Goal: Find specific page/section: Find specific page/section

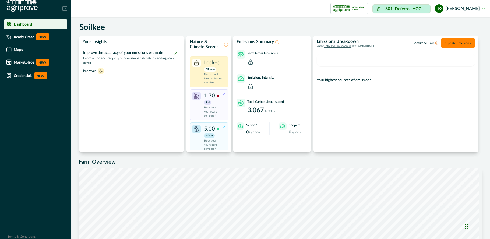
scroll to position [26, 0]
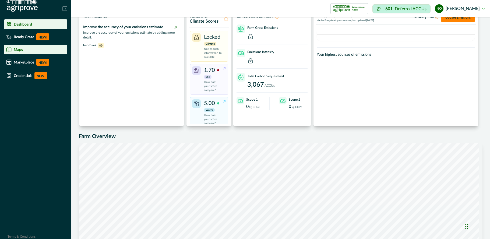
click at [30, 48] on div "Maps" at bounding box center [35, 49] width 59 height 5
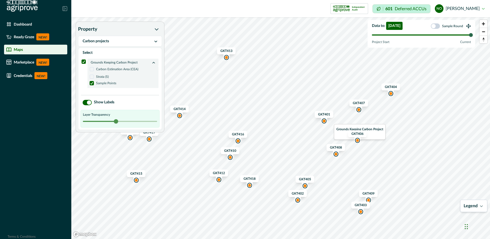
click at [357, 143] on div "Map marker" at bounding box center [357, 140] width 6 height 7
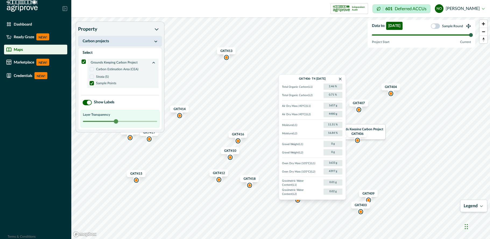
click at [120, 41] on button "Carbon projects" at bounding box center [120, 41] width 84 height 11
click at [322, 80] on p "GKT406 - T4 [DATE]" at bounding box center [312, 79] width 60 height 5
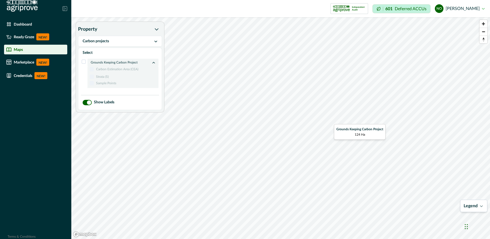
click at [366, 137] on div "Grounds Keeping Carbon Project 124 Ha" at bounding box center [360, 132] width 52 height 16
click at [92, 69] on span at bounding box center [92, 69] width 4 height 4
click at [92, 76] on span at bounding box center [92, 76] width 4 height 4
click at [92, 69] on span at bounding box center [92, 69] width 4 height 4
click at [92, 74] on label "Strata (S)" at bounding box center [123, 76] width 67 height 5
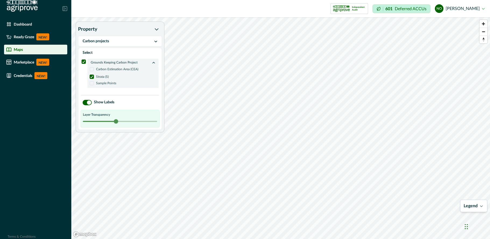
click at [92, 85] on span at bounding box center [92, 83] width 4 height 4
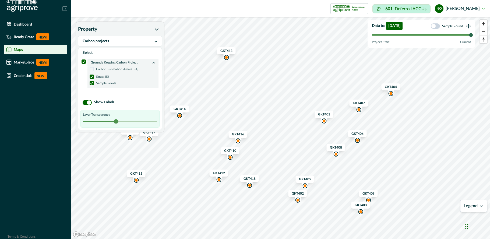
click at [92, 76] on polyline at bounding box center [92, 77] width 2 height 2
click at [359, 109] on div "Map marker" at bounding box center [358, 110] width 4 height 4
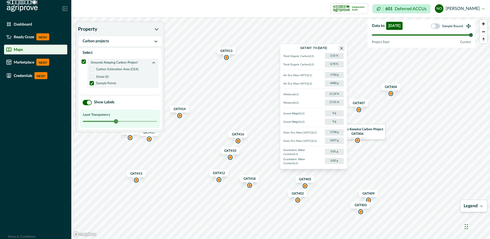
click at [341, 48] on icon "Close" at bounding box center [341, 48] width 3 height 3
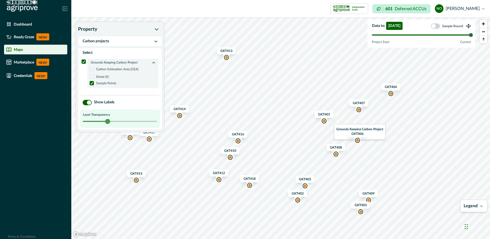
click at [104, 122] on div at bounding box center [120, 121] width 74 height 4
click at [93, 76] on span at bounding box center [92, 76] width 4 height 4
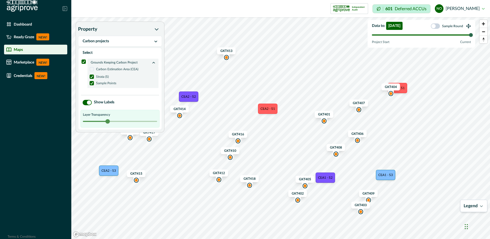
click at [93, 76] on icon at bounding box center [91, 76] width 3 height 3
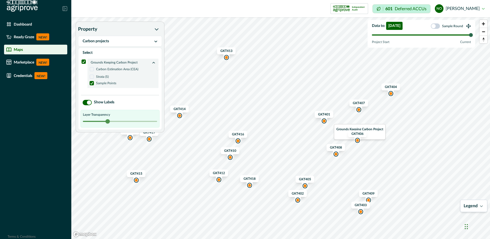
click at [92, 67] on span at bounding box center [92, 69] width 4 height 4
click at [92, 69] on polyline at bounding box center [92, 69] width 2 height 2
click at [356, 140] on div "Map marker" at bounding box center [357, 140] width 4 height 4
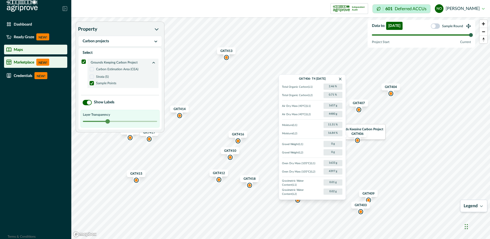
click at [21, 62] on p "Marketplace" at bounding box center [24, 62] width 20 height 4
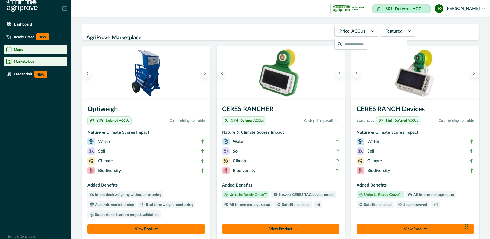
click at [22, 52] on li "Maps" at bounding box center [35, 50] width 63 height 10
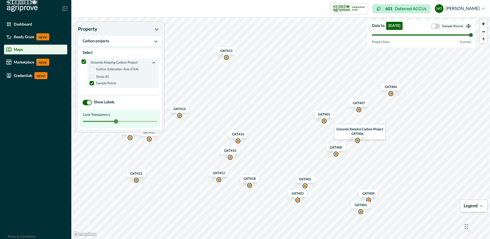
click at [237, 140] on div "Map marker" at bounding box center [238, 141] width 4 height 4
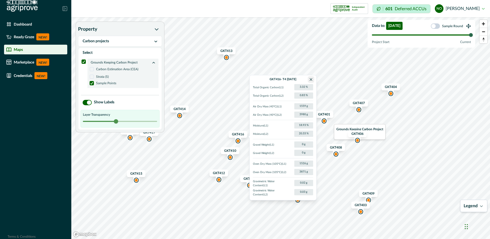
click at [312, 81] on button "Close" at bounding box center [311, 79] width 6 height 6
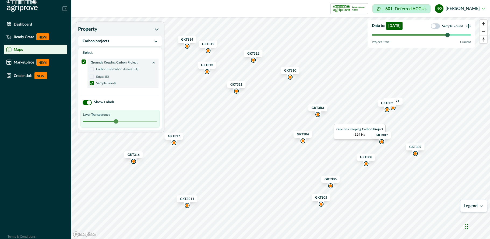
click at [445, 35] on div at bounding box center [447, 35] width 4 height 4
click at [316, 115] on div "Map marker" at bounding box center [318, 114] width 4 height 4
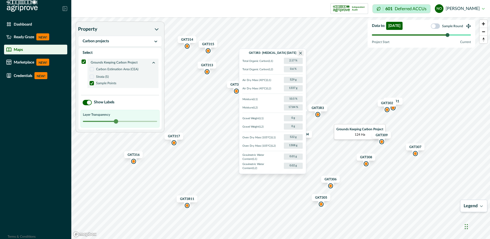
click at [300, 53] on icon "Close" at bounding box center [300, 53] width 3 height 3
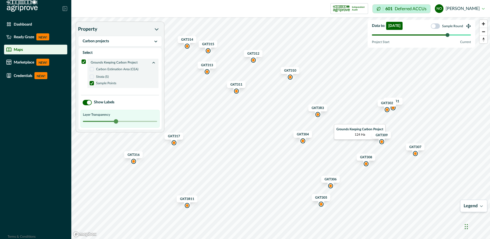
click at [290, 78] on div "Map marker" at bounding box center [290, 77] width 4 height 4
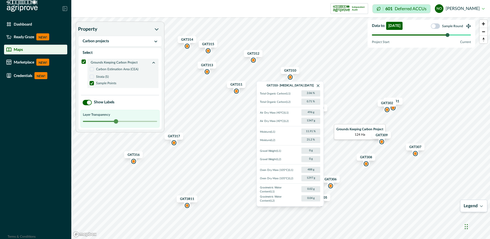
click at [367, 163] on div "Map marker" at bounding box center [366, 164] width 4 height 4
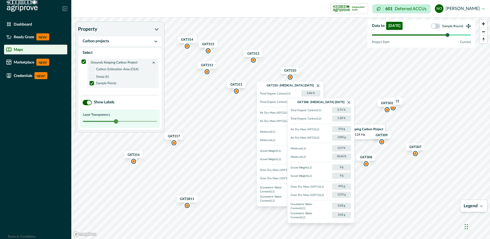
click at [350, 106] on div "GKT308 - [MEDICAL_DATA] [DATE] Total Organic Carbon ( L1 ) 2.71 % Total Organic…" at bounding box center [320, 160] width 67 height 125
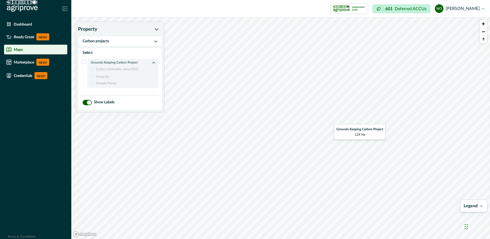
click at [351, 135] on p "124 Ha" at bounding box center [359, 134] width 47 height 5
click at [90, 83] on span at bounding box center [92, 83] width 4 height 4
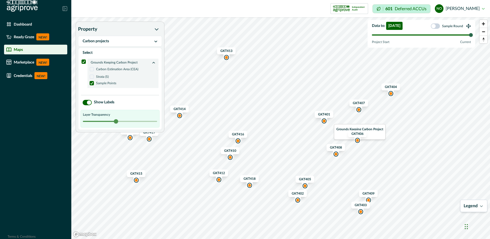
click at [240, 142] on div "Map marker" at bounding box center [238, 140] width 6 height 7
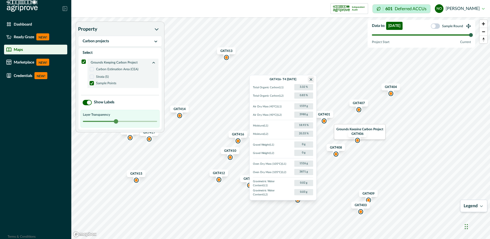
click at [311, 81] on button "Close" at bounding box center [311, 79] width 6 height 6
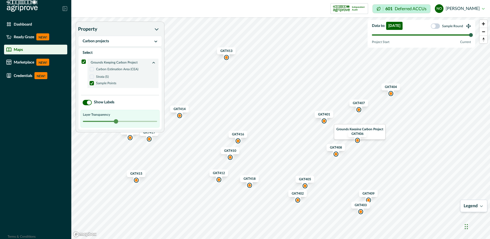
click at [361, 212] on div "Map marker" at bounding box center [360, 211] width 4 height 4
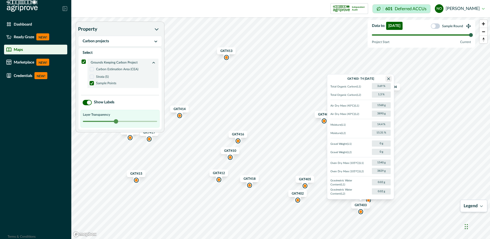
click at [387, 80] on icon "Close" at bounding box center [388, 78] width 3 height 3
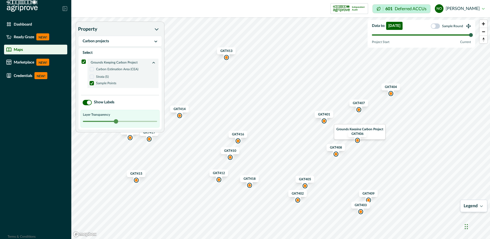
click at [335, 155] on div "Map marker" at bounding box center [336, 154] width 4 height 4
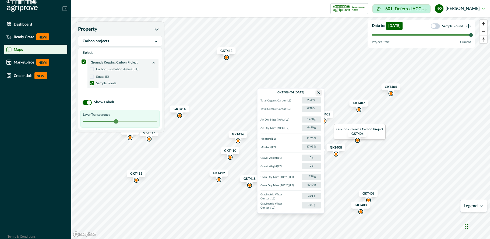
click at [320, 95] on button "Close" at bounding box center [318, 92] width 6 height 6
